Goal: Transaction & Acquisition: Obtain resource

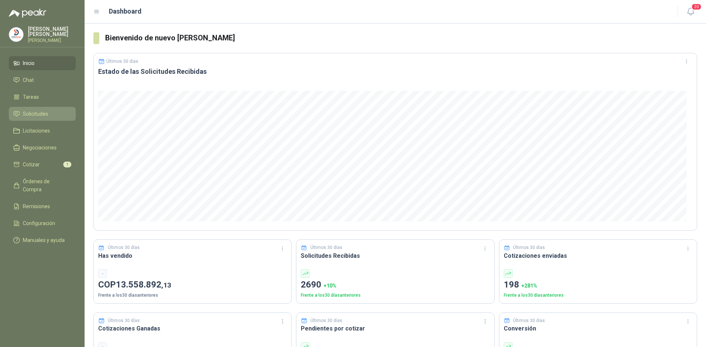
click at [42, 110] on span "Solicitudes" at bounding box center [35, 114] width 25 height 8
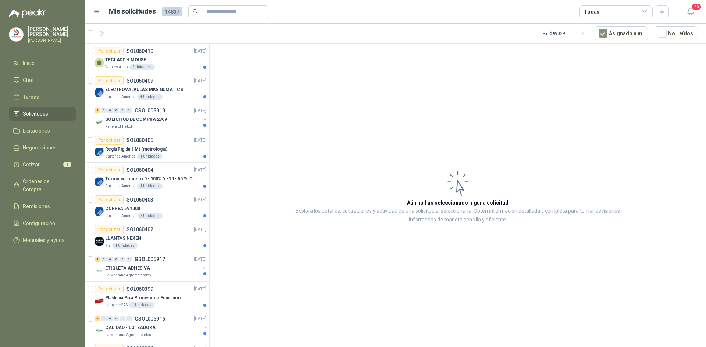
click at [623, 13] on div "Todas" at bounding box center [616, 11] width 74 height 13
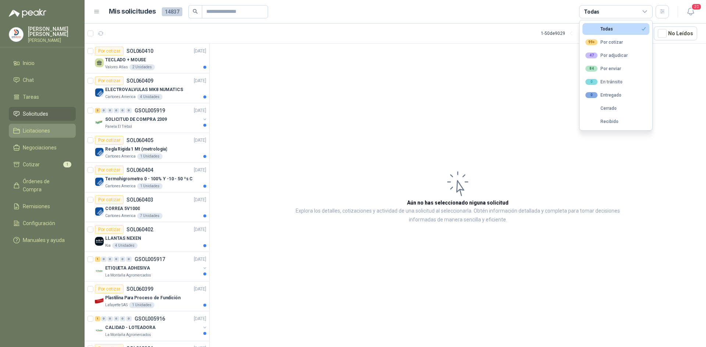
click at [45, 131] on span "Licitaciones" at bounding box center [36, 131] width 27 height 8
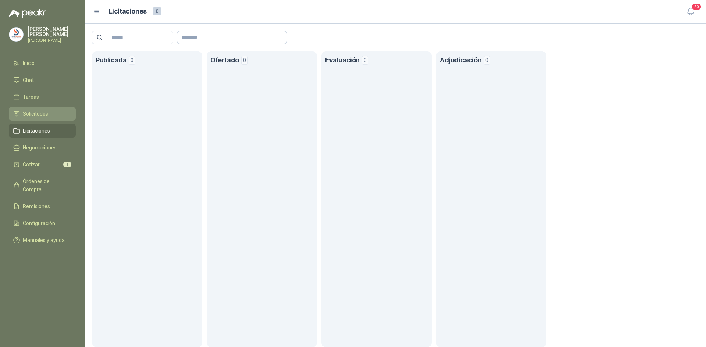
click at [36, 114] on span "Solicitudes" at bounding box center [35, 114] width 25 height 8
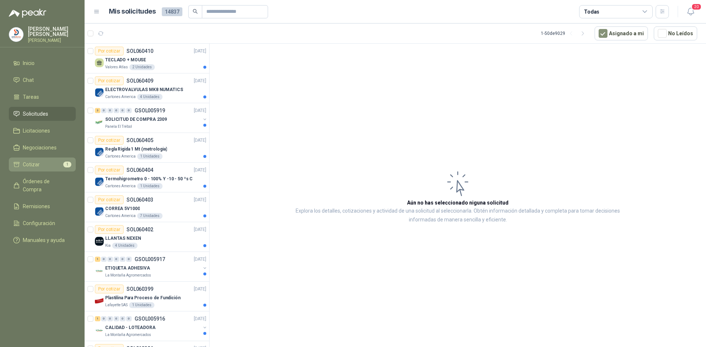
click at [42, 164] on li "Cotizar 1" at bounding box center [42, 165] width 58 height 8
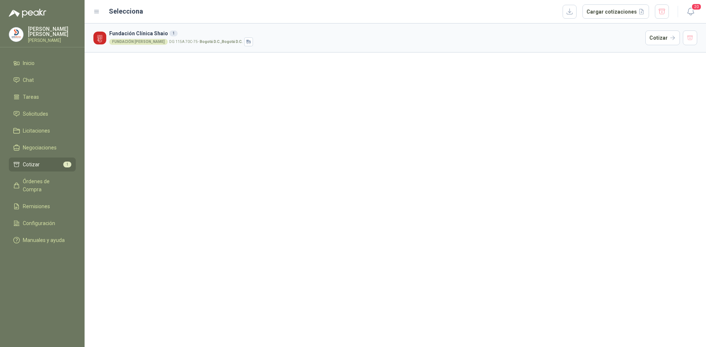
click at [169, 38] on div "FUNDACIÓN ABOOD SHAIO DG 115A 70C-75 - Bogotá D.C. , Bogotá D.C." at bounding box center [375, 42] width 533 height 9
click at [142, 39] on div "FUNDACIÓN ABOOD SHAIO DG 115A 70C-75 - Bogotá D.C. , Bogotá D.C." at bounding box center [375, 42] width 533 height 9
drag, startPoint x: 225, startPoint y: 41, endPoint x: 156, endPoint y: 36, distance: 68.9
click at [221, 41] on strong "Bogotá D.C. , Bogotá D.C." at bounding box center [221, 42] width 43 height 4
click at [104, 37] on img at bounding box center [99, 38] width 13 height 13
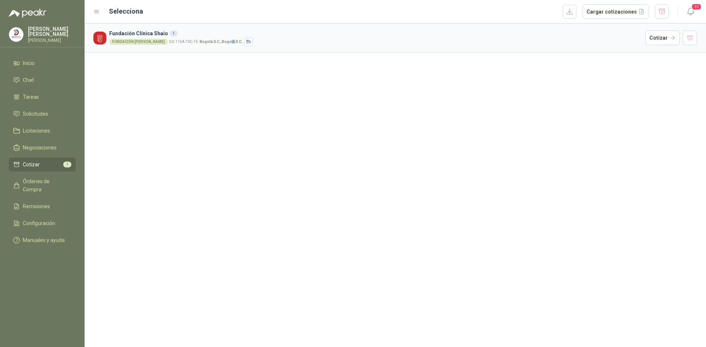
click at [103, 37] on img at bounding box center [99, 38] width 13 height 13
click at [169, 34] on div "1" at bounding box center [173, 34] width 8 height 6
click at [101, 40] on img at bounding box center [99, 38] width 13 height 13
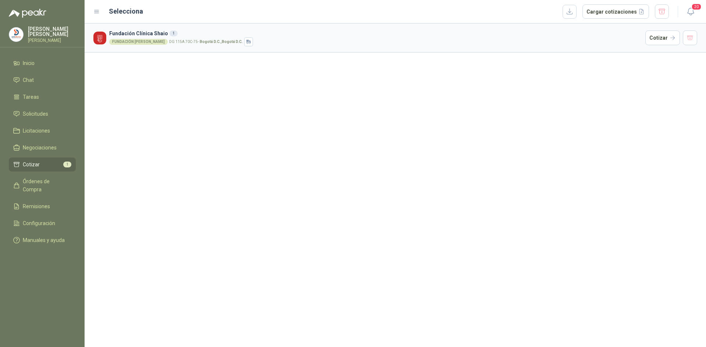
click at [169, 33] on div "1" at bounding box center [173, 34] width 8 height 6
drag, startPoint x: 331, startPoint y: 258, endPoint x: 329, endPoint y: 248, distance: 10.8
click at [329, 255] on div "Fundación Clínica Shaio 1 FUNDACIÓN ABOOD SHAIO DG 115A 70C-75 - Bogotá D.C. , …" at bounding box center [395, 186] width 621 height 324
click at [49, 165] on li "Cotizar 1" at bounding box center [42, 165] width 58 height 8
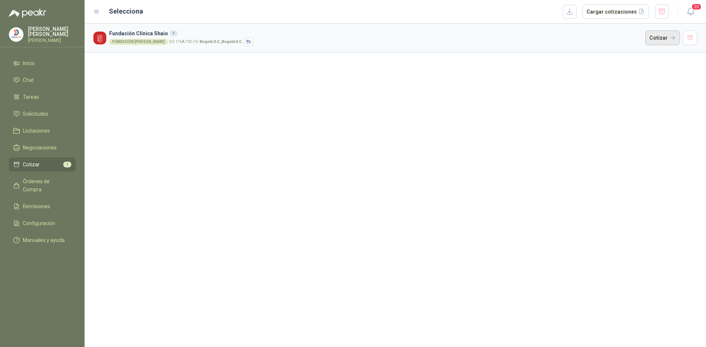
click at [665, 34] on button "Cotizar" at bounding box center [662, 38] width 35 height 15
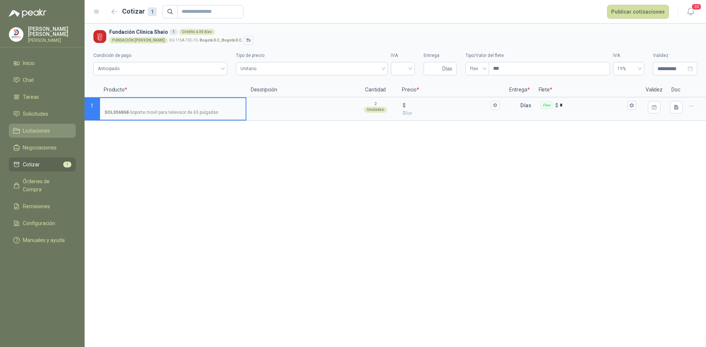
click at [21, 131] on li "Licitaciones" at bounding box center [42, 131] width 58 height 8
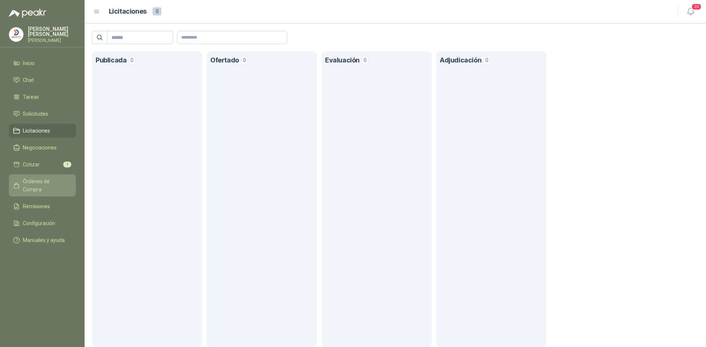
click at [48, 181] on span "Órdenes de Compra" at bounding box center [46, 186] width 46 height 16
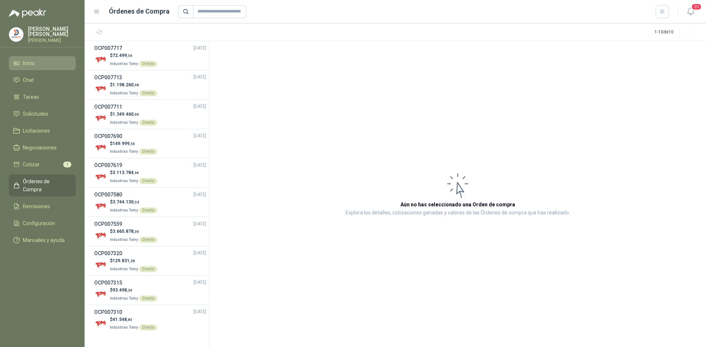
click at [28, 63] on span "Inicio" at bounding box center [29, 63] width 12 height 8
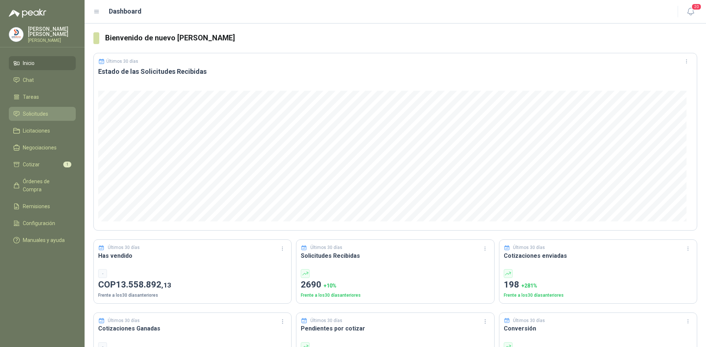
click at [42, 112] on span "Solicitudes" at bounding box center [35, 114] width 25 height 8
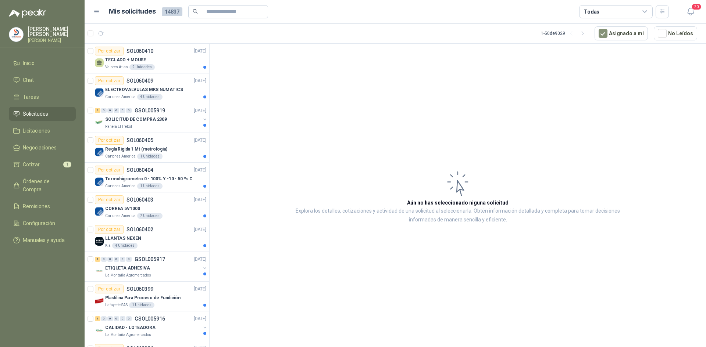
click at [623, 8] on div "Todas" at bounding box center [616, 11] width 74 height 13
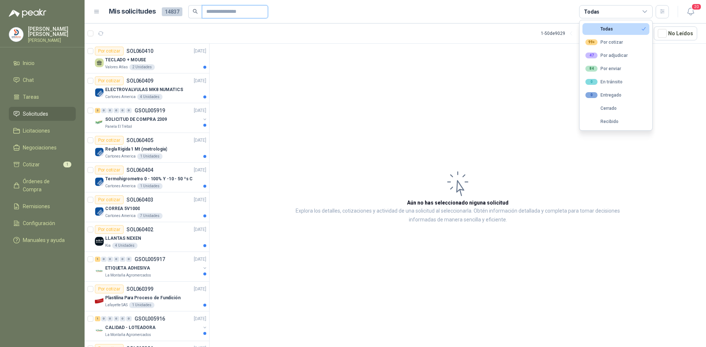
click at [249, 12] on input "text" at bounding box center [231, 12] width 51 height 13
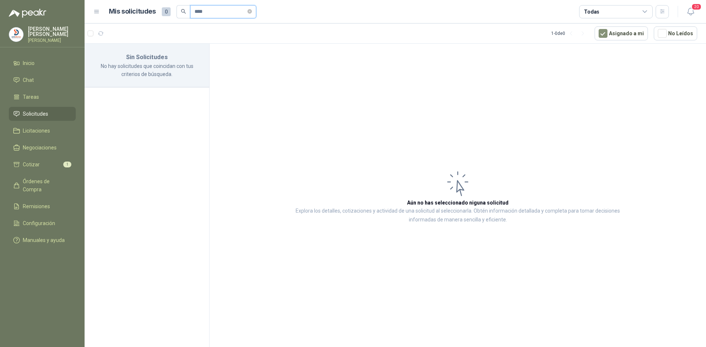
click at [246, 11] on input "****" at bounding box center [219, 12] width 51 height 13
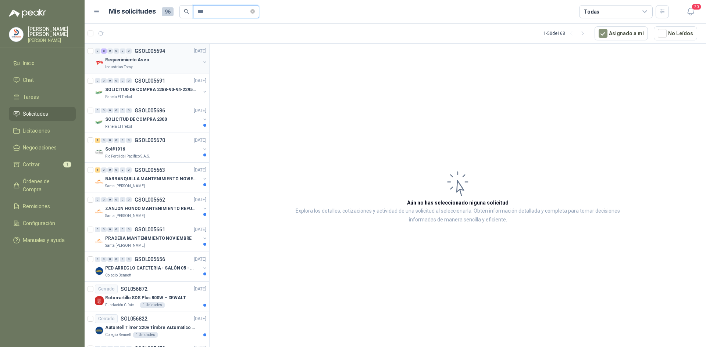
type input "***"
click at [174, 66] on div "Industrias Tomy" at bounding box center [152, 67] width 95 height 6
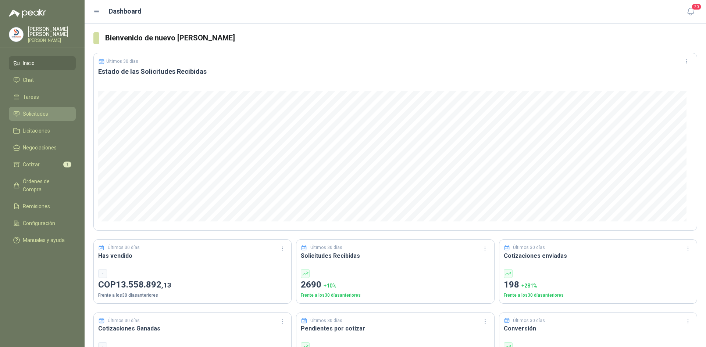
click at [39, 110] on span "Solicitudes" at bounding box center [35, 114] width 25 height 8
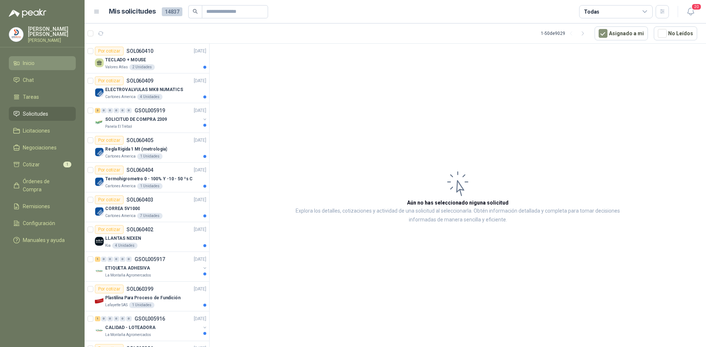
click at [32, 61] on span "Inicio" at bounding box center [29, 63] width 12 height 8
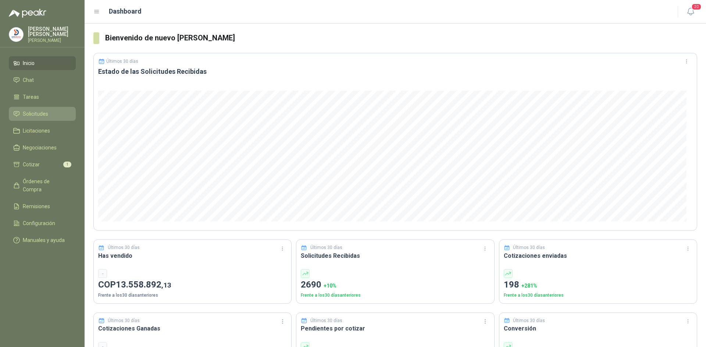
click at [40, 114] on span "Solicitudes" at bounding box center [35, 114] width 25 height 8
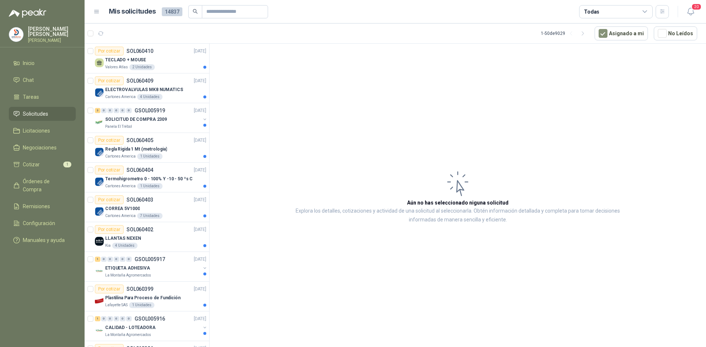
click at [646, 14] on icon at bounding box center [645, 11] width 7 height 7
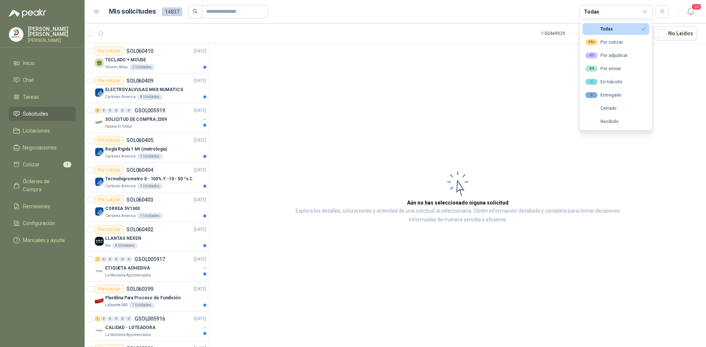
drag, startPoint x: 646, startPoint y: 14, endPoint x: 642, endPoint y: 22, distance: 9.7
click at [642, 24] on body "[PERSON_NAME] [PERSON_NAME] Inicio Chat Tareas Solicitudes Licitaciones Negocia…" at bounding box center [353, 173] width 706 height 347
click at [643, 9] on icon at bounding box center [645, 11] width 7 height 7
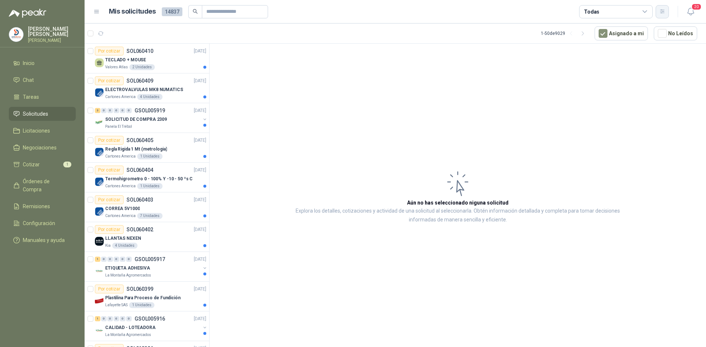
click at [667, 9] on button "button" at bounding box center [662, 11] width 13 height 13
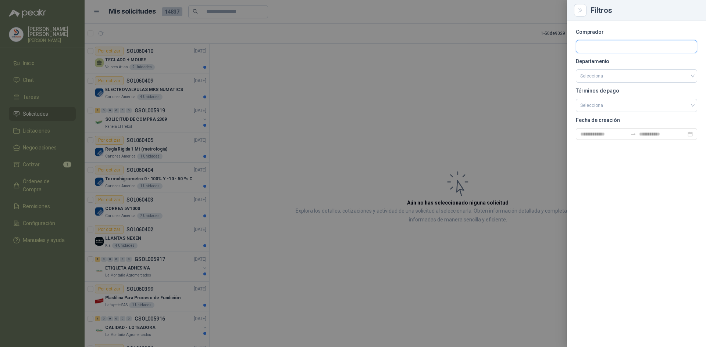
click at [627, 46] on input "text" at bounding box center [636, 46] width 121 height 13
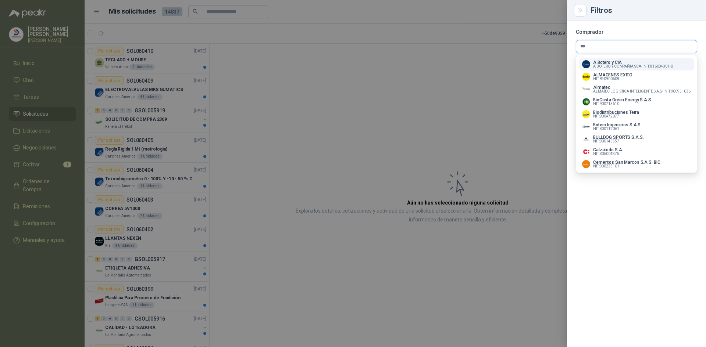
type input "****"
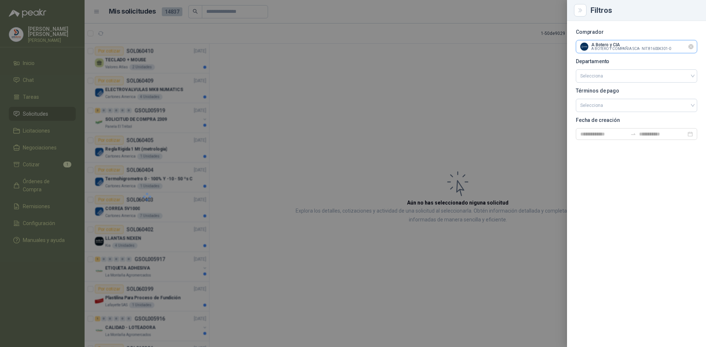
scroll to position [238, 0]
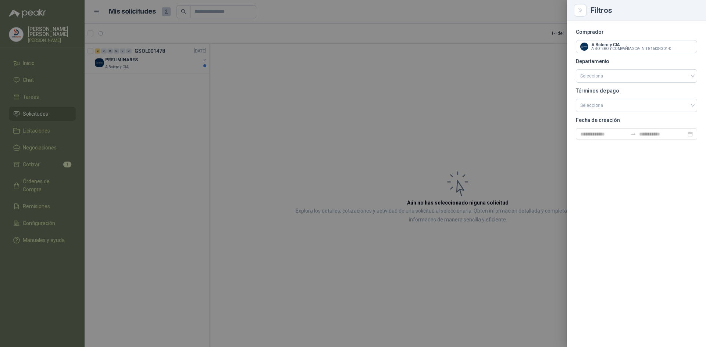
click at [455, 111] on div at bounding box center [353, 173] width 706 height 347
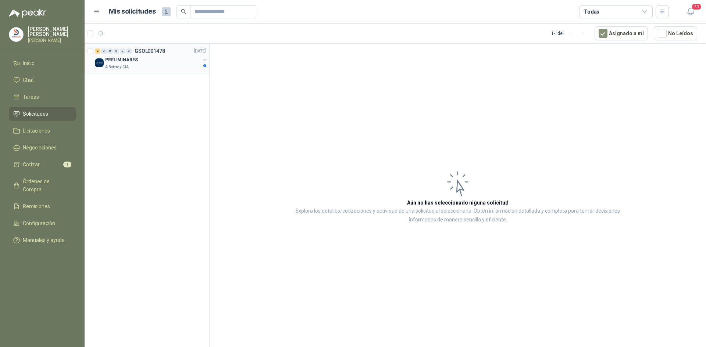
click at [159, 59] on div "PRELIMINARES" at bounding box center [152, 60] width 95 height 9
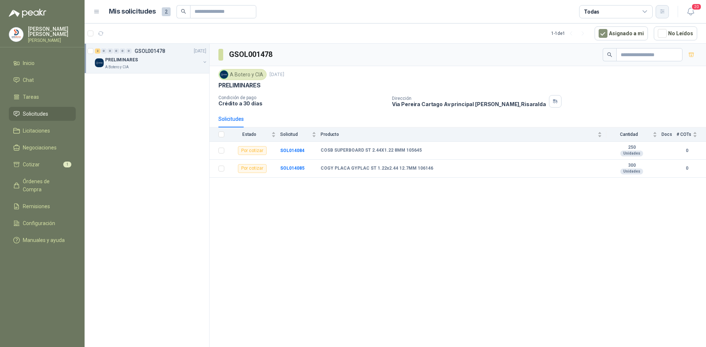
click at [661, 13] on icon "button" at bounding box center [662, 11] width 6 height 6
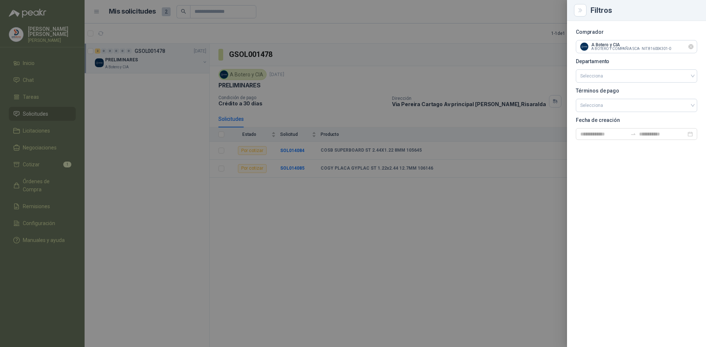
click at [691, 49] on icon "Limpiar" at bounding box center [691, 47] width 6 height 6
click at [612, 52] on input "text" at bounding box center [636, 46] width 121 height 13
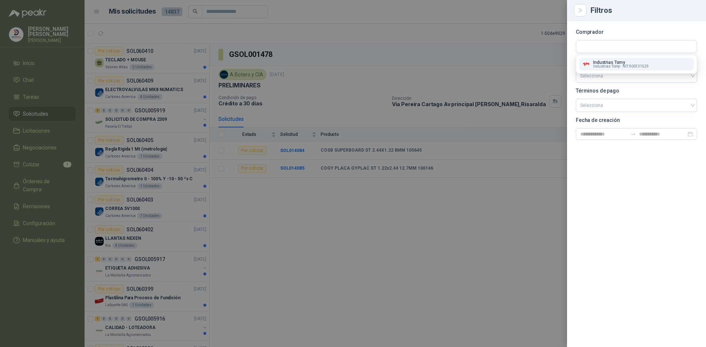
click at [619, 65] on span "Industrias Tomy -" at bounding box center [607, 67] width 28 height 4
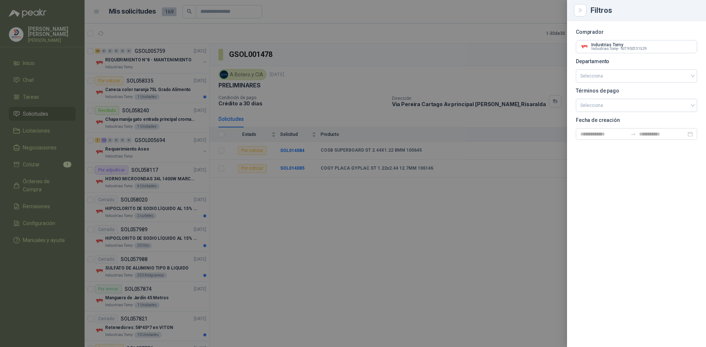
click at [423, 268] on div at bounding box center [353, 173] width 706 height 347
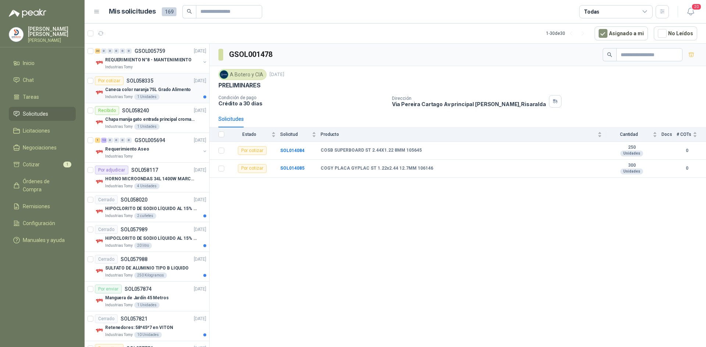
click at [163, 95] on div "Industrias Tomy 1 Unidades" at bounding box center [155, 97] width 101 height 6
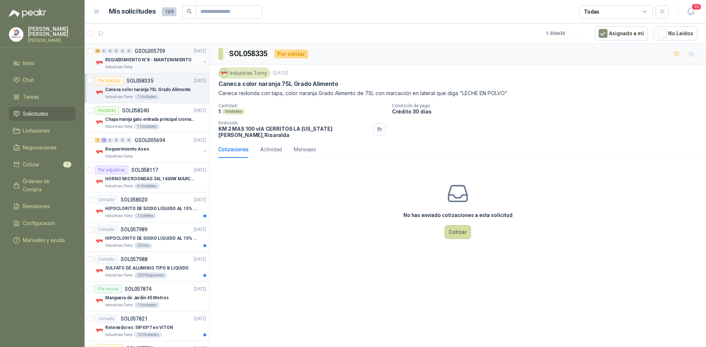
click at [155, 64] on div "REQUERIMIENTO N°8 - MANTENIMIENTO" at bounding box center [152, 60] width 95 height 9
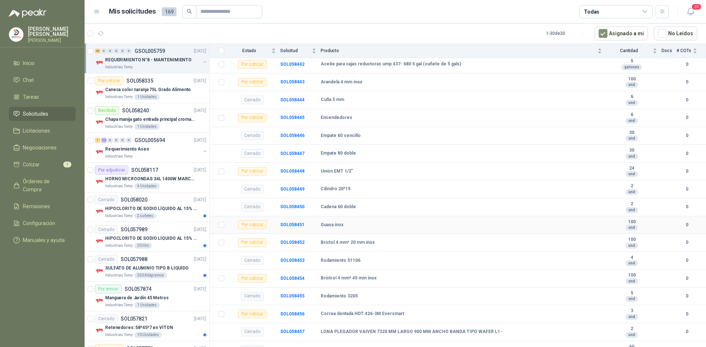
scroll to position [521, 0]
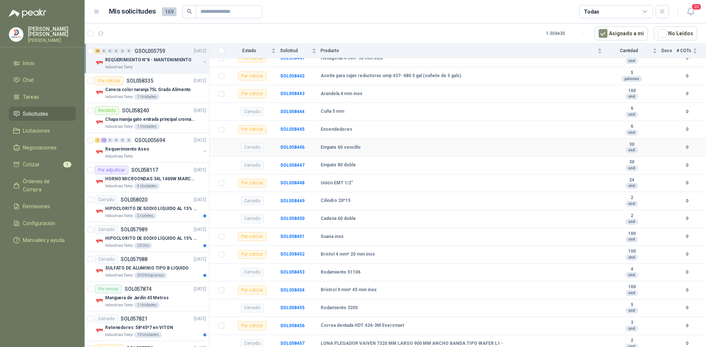
click at [576, 146] on div "Empate 60 sencillo" at bounding box center [461, 148] width 281 height 6
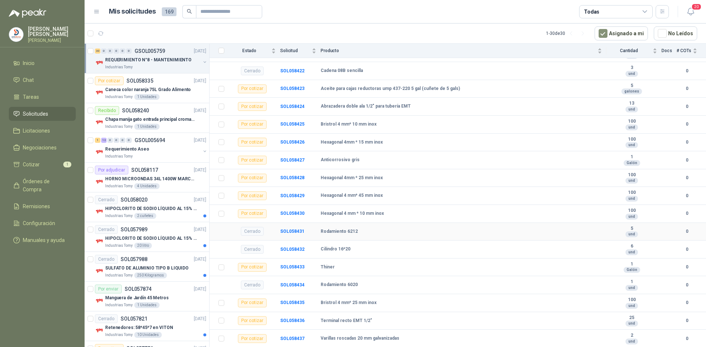
scroll to position [117, 0]
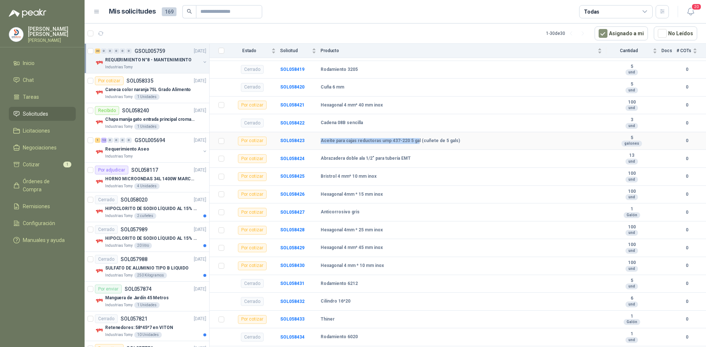
drag, startPoint x: 321, startPoint y: 140, endPoint x: 415, endPoint y: 140, distance: 94.1
click at [415, 141] on b "Aceite para cajas reductoras ump 437-220 5 gal (cuñete de 5 gals)" at bounding box center [390, 141] width 139 height 6
copy b "Aceite para cajas reductoras ump 437-220 5 ga"
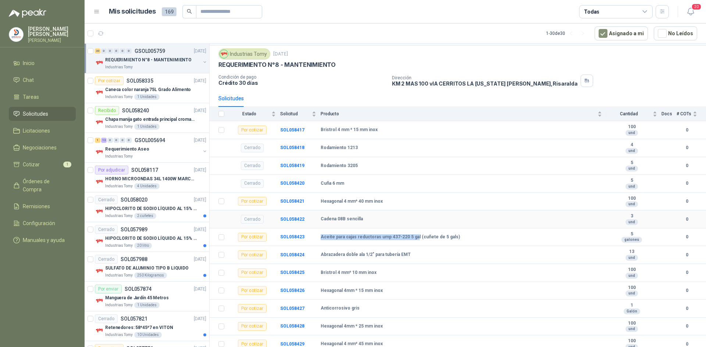
scroll to position [0, 0]
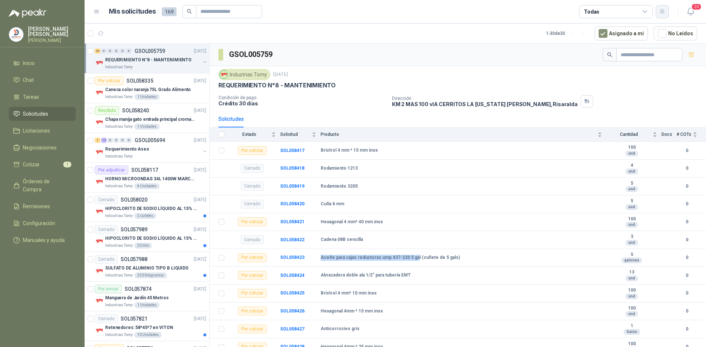
click at [664, 14] on icon "button" at bounding box center [662, 11] width 6 height 6
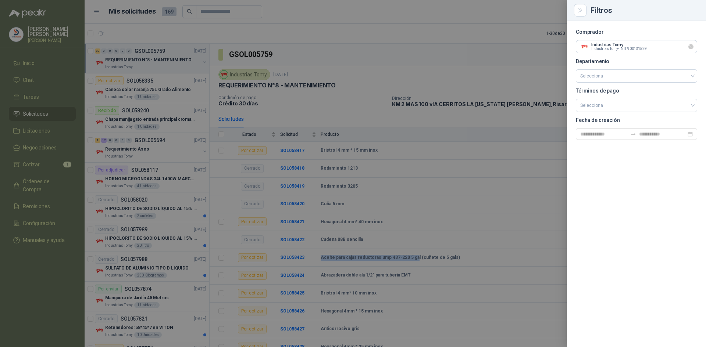
click at [690, 49] on icon "Limpiar" at bounding box center [691, 47] width 6 height 6
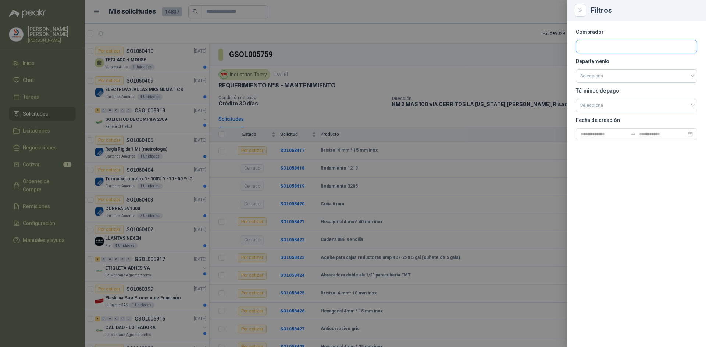
click at [640, 47] on input "text" at bounding box center [636, 46] width 121 height 13
type input "*******"
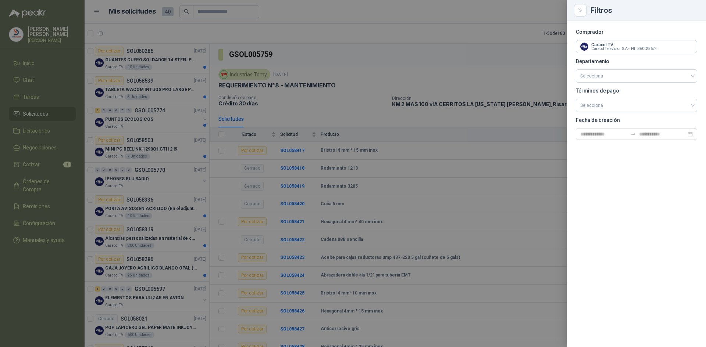
click at [425, 61] on div at bounding box center [353, 173] width 706 height 347
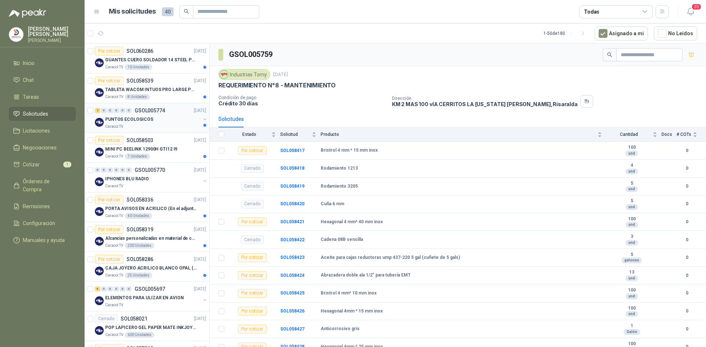
click at [175, 122] on div "PUNTOS ECOLOGICOS" at bounding box center [152, 119] width 95 height 9
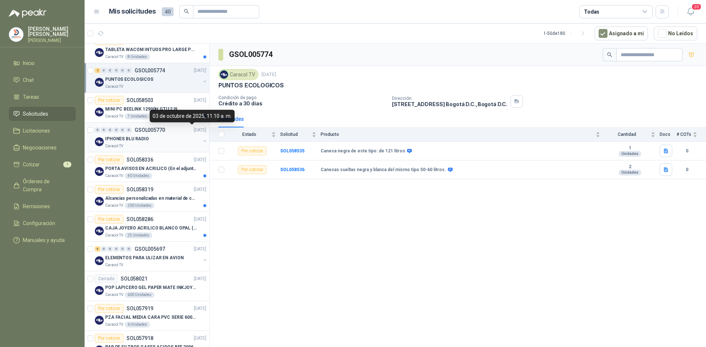
scroll to position [74, 0]
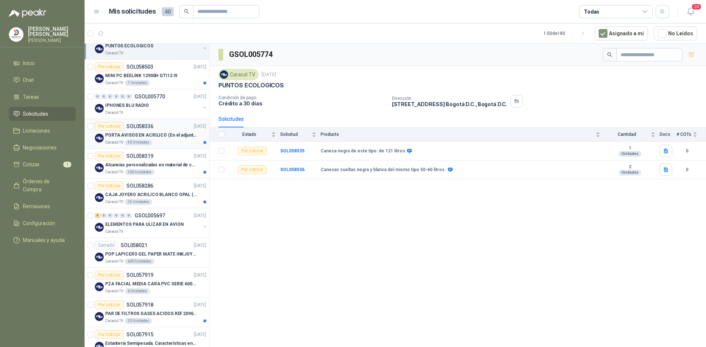
click at [165, 146] on article "Por cotizar SOL058336 [DATE] PORTA AVISOS EN ACRILICO (En el adjunto mas inform…" at bounding box center [147, 134] width 125 height 30
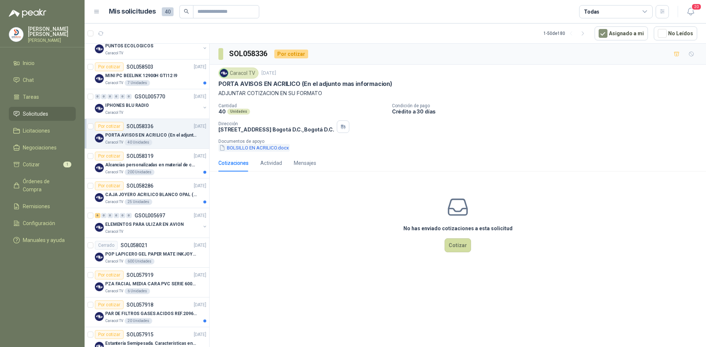
click at [260, 149] on button "BOLSILLO EN ACRILICO.docx" at bounding box center [253, 148] width 71 height 8
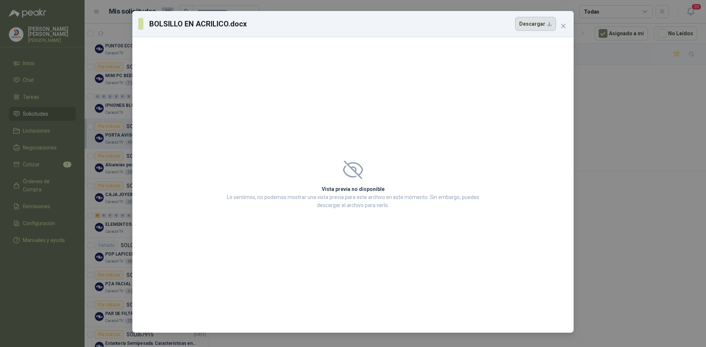
click at [540, 25] on button "Descargar" at bounding box center [535, 24] width 41 height 14
click at [565, 28] on icon "close" at bounding box center [563, 26] width 4 height 4
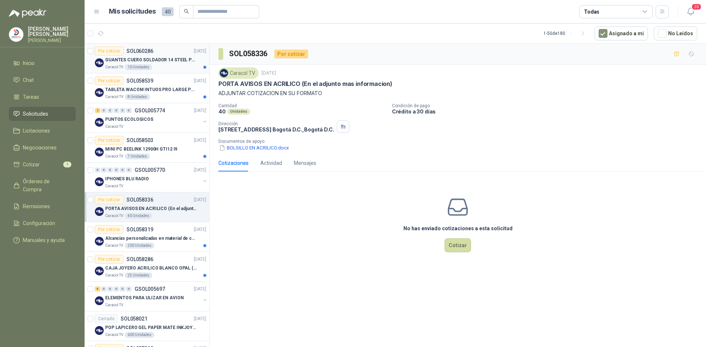
click at [167, 65] on div "Caracol TV 10 Unidades" at bounding box center [155, 67] width 101 height 6
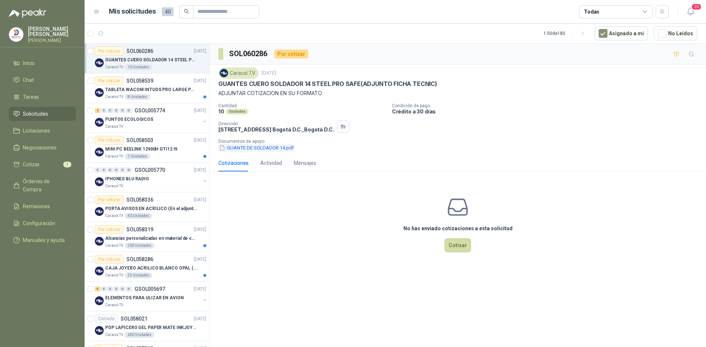
click at [268, 147] on button "GUANTE DE SOLDADOR 14.pdf" at bounding box center [256, 148] width 76 height 8
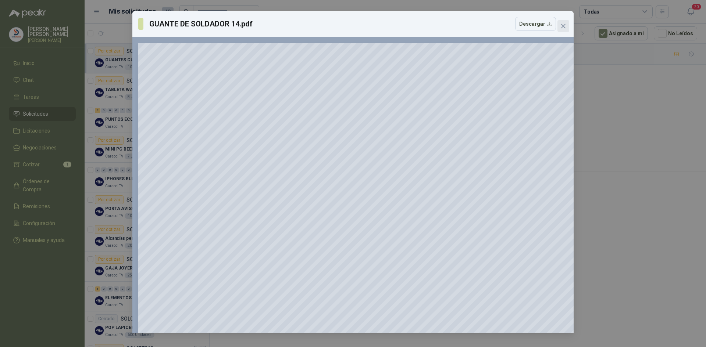
click at [566, 26] on icon "close" at bounding box center [563, 26] width 6 height 6
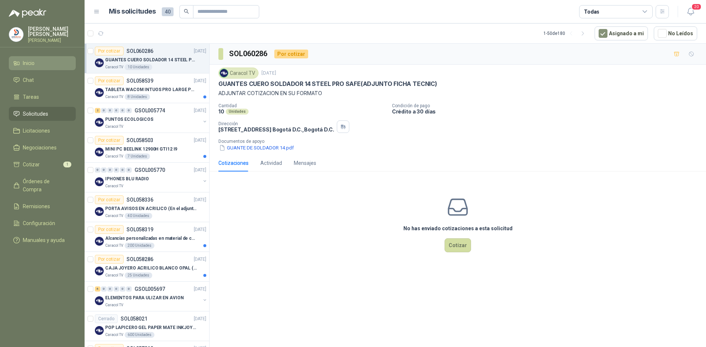
click at [23, 62] on span "Inicio" at bounding box center [29, 63] width 12 height 8
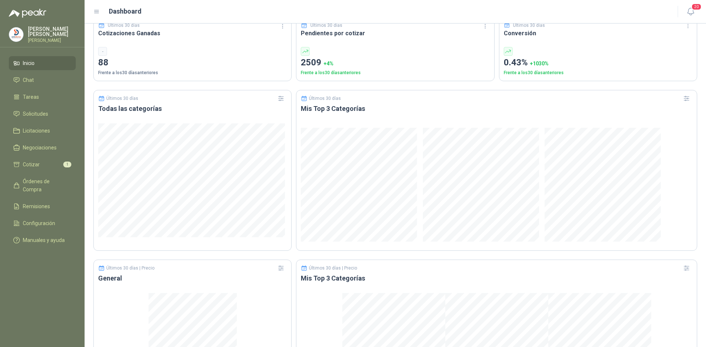
scroll to position [368, 0]
